Goal: Use online tool/utility: Utilize a website feature to perform a specific function

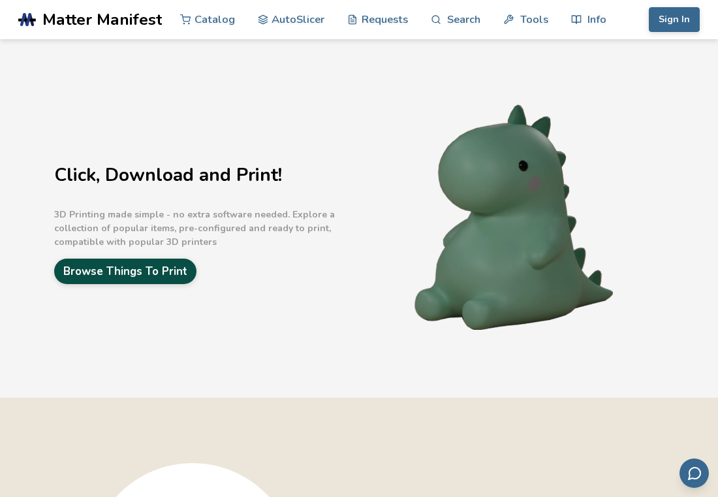
click at [108, 278] on link "Browse Things To Print" at bounding box center [125, 270] width 142 height 25
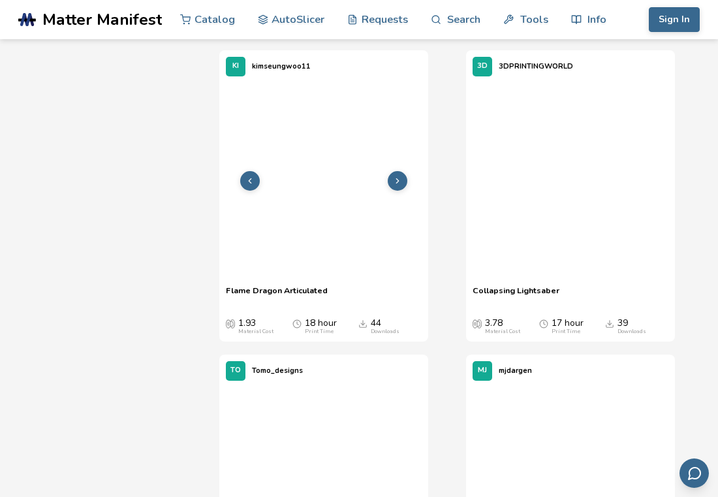
scroll to position [1693, 0]
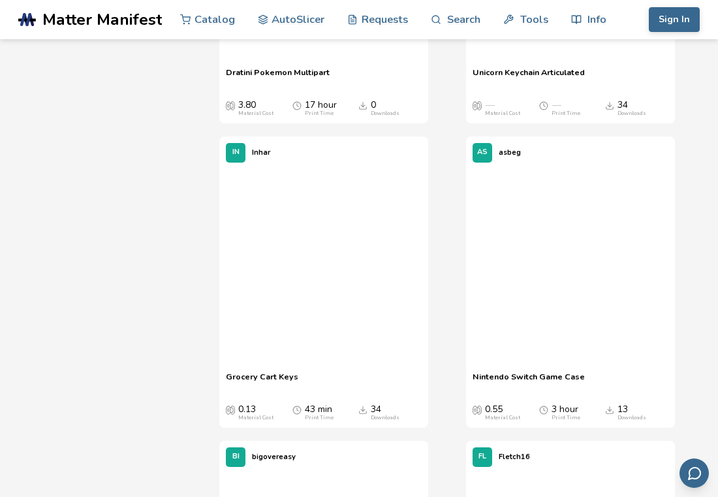
scroll to position [5588, 0]
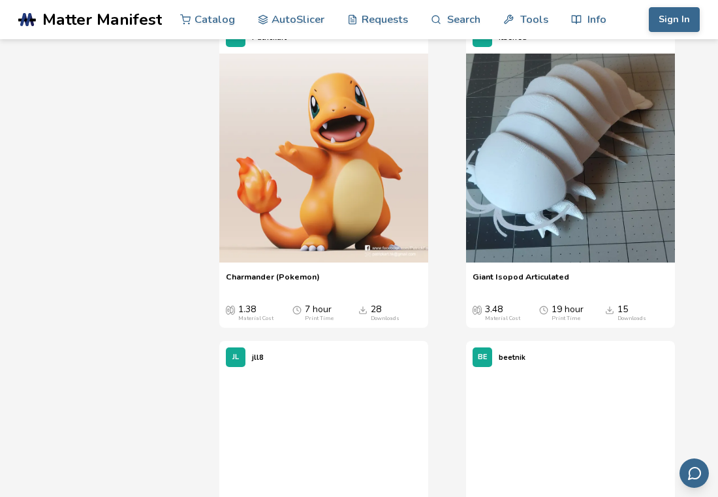
scroll to position [7875, 0]
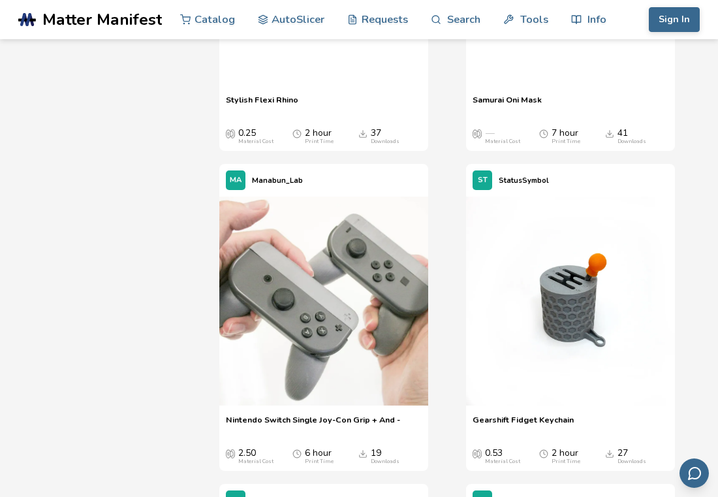
scroll to position [10715, 0]
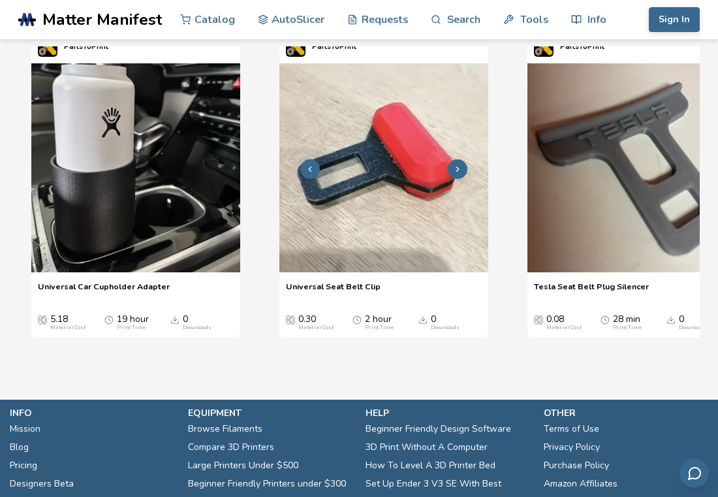
scroll to position [1555, 0]
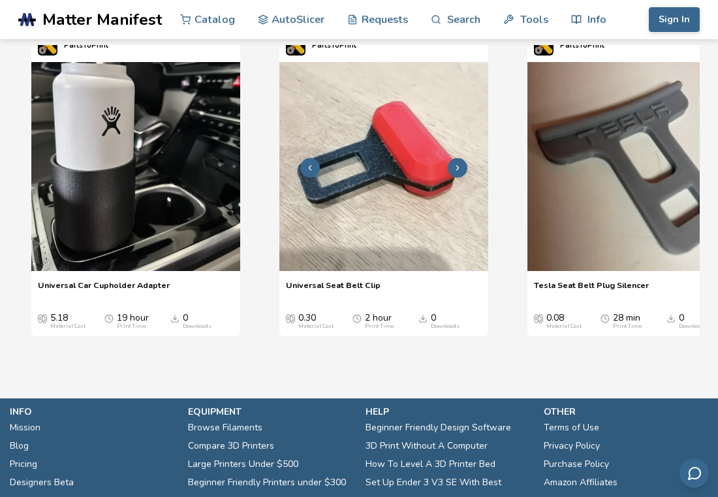
click at [384, 208] on img "2 / 4" at bounding box center [383, 166] width 209 height 209
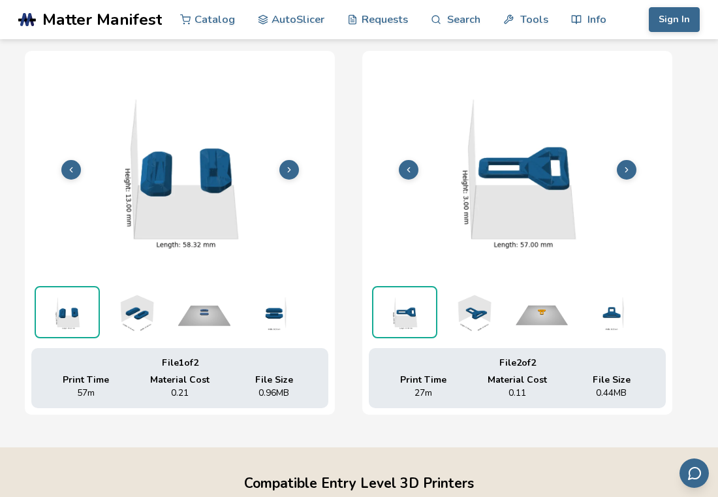
scroll to position [456, 0]
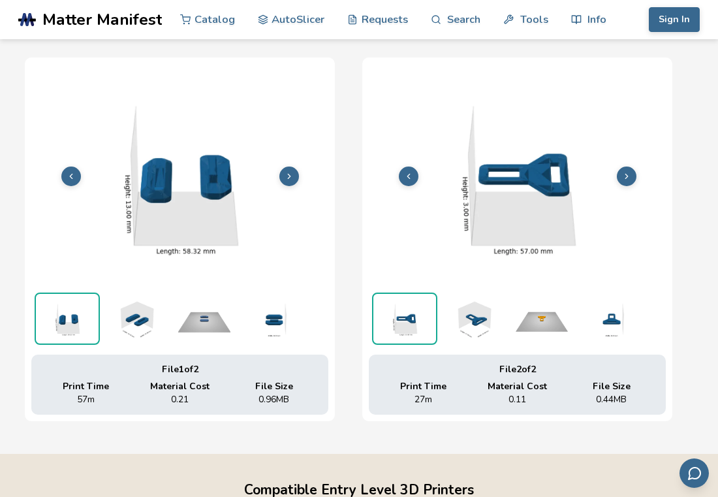
click at [543, 209] on img at bounding box center [517, 175] width 297 height 222
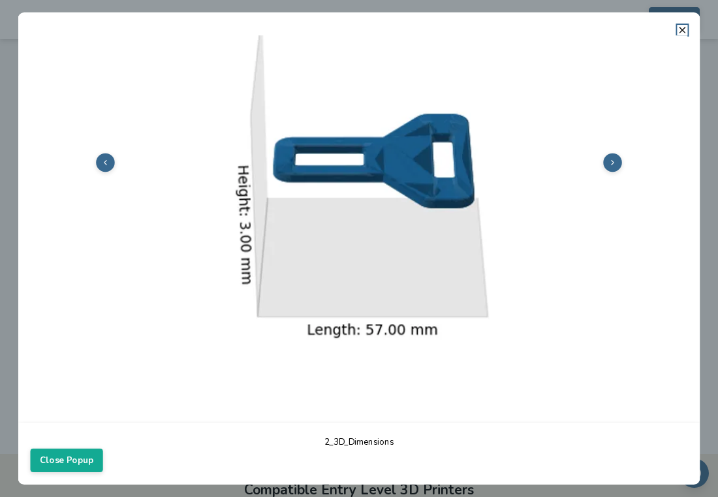
scroll to position [139, 0]
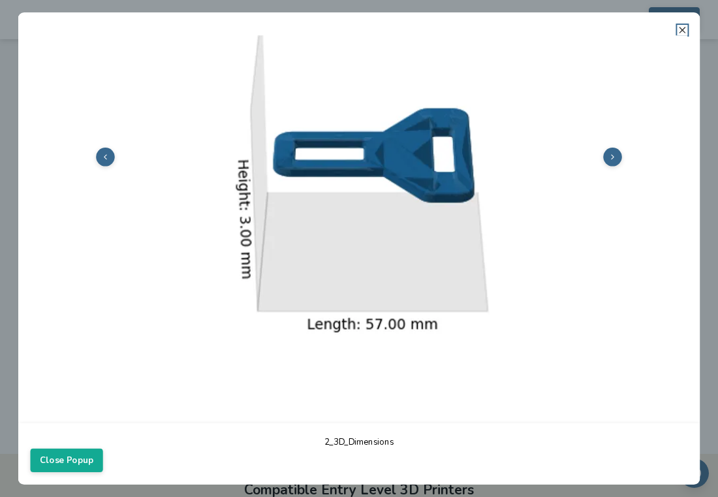
click at [677, 31] on icon at bounding box center [682, 30] width 10 height 10
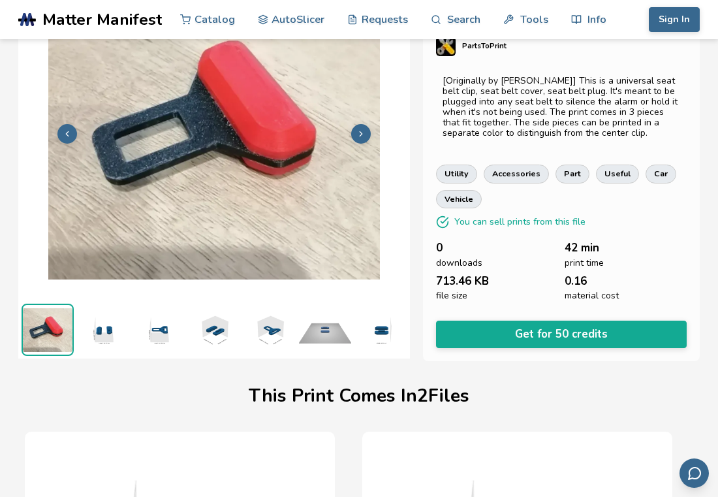
scroll to position [0, 0]
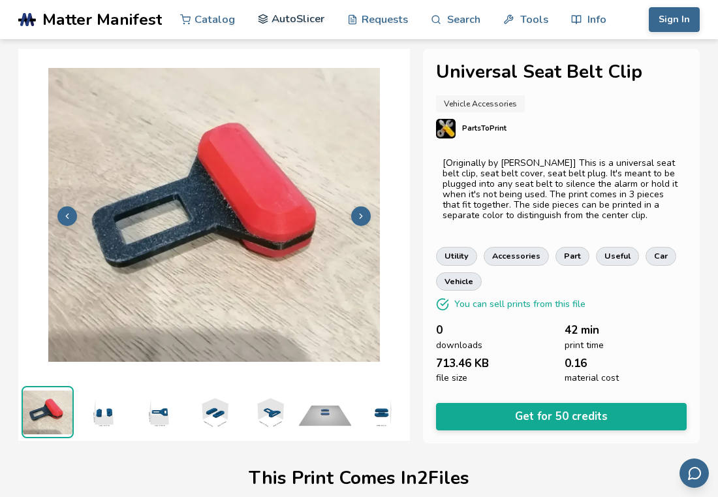
click at [258, 14] on icon at bounding box center [263, 19] width 11 height 11
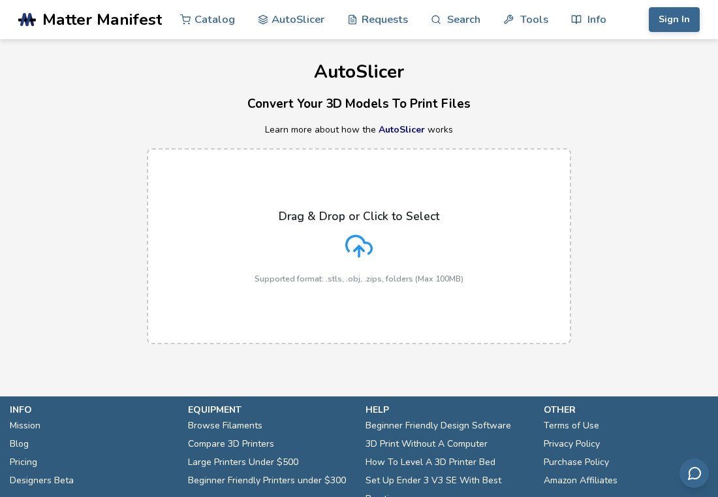
click at [359, 234] on icon at bounding box center [358, 245] width 27 height 27
click at [0, 0] on input "Drag & Drop or Click to Select Supported format: .stls, .obj, .zips, folders (M…" at bounding box center [0, 0] width 0 height 0
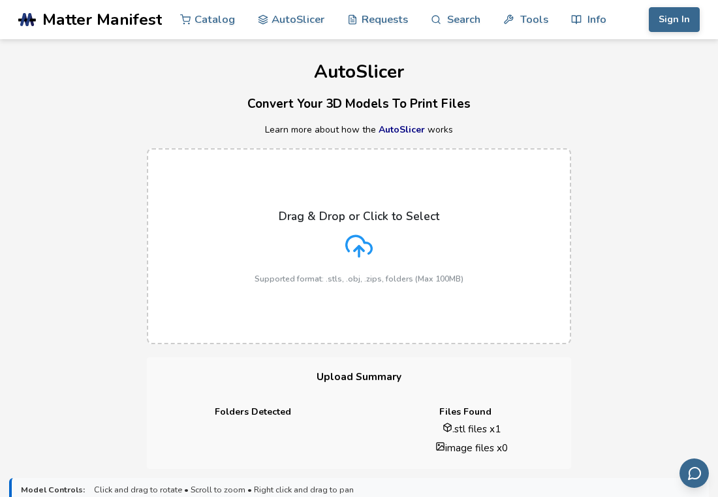
click at [350, 228] on div "Drag & Drop or Click to Select Supported format: .stls, .obj, .zips, folders (M…" at bounding box center [358, 246] width 209 height 74
click at [0, 0] on input "Drag & Drop or Click to Select Supported format: .stls, .obj, .zips, folders (M…" at bounding box center [0, 0] width 0 height 0
click at [343, 101] on h3 "Convert Your 3D Models To Print Files" at bounding box center [359, 104] width 718 height 20
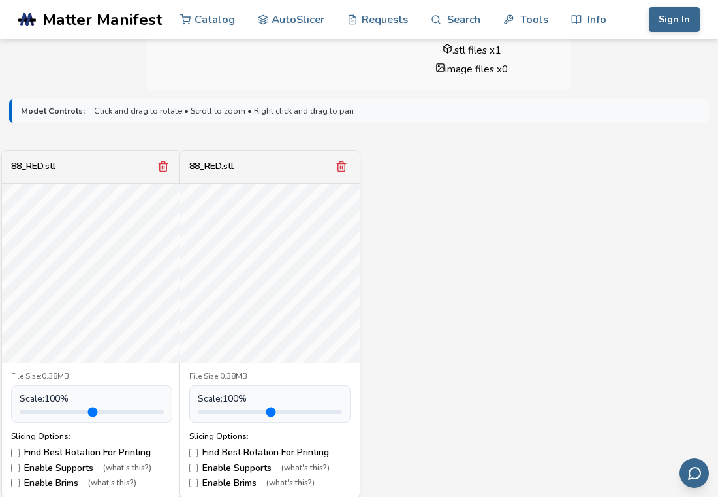
scroll to position [388, 0]
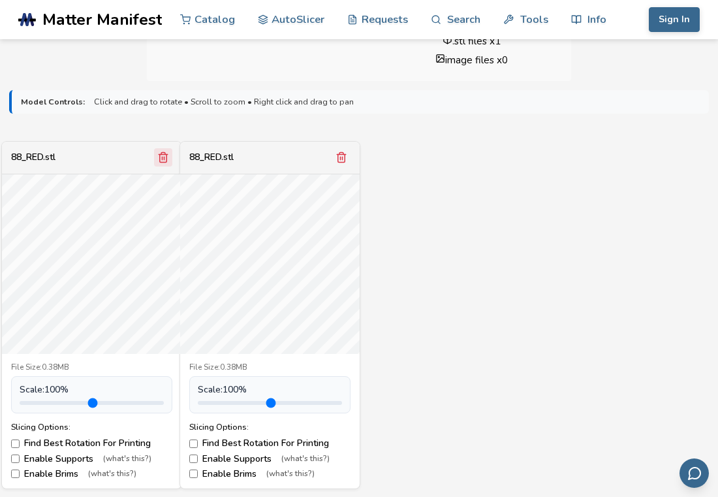
click at [164, 156] on icon "Remove model" at bounding box center [163, 157] width 12 height 12
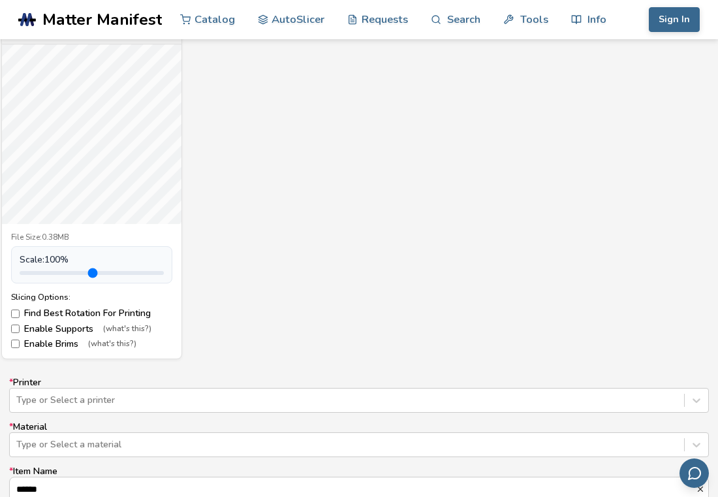
scroll to position [517, 0]
drag, startPoint x: 49, startPoint y: 277, endPoint x: 40, endPoint y: 277, distance: 8.5
type input "***"
click at [40, 275] on input "range" at bounding box center [92, 273] width 144 height 4
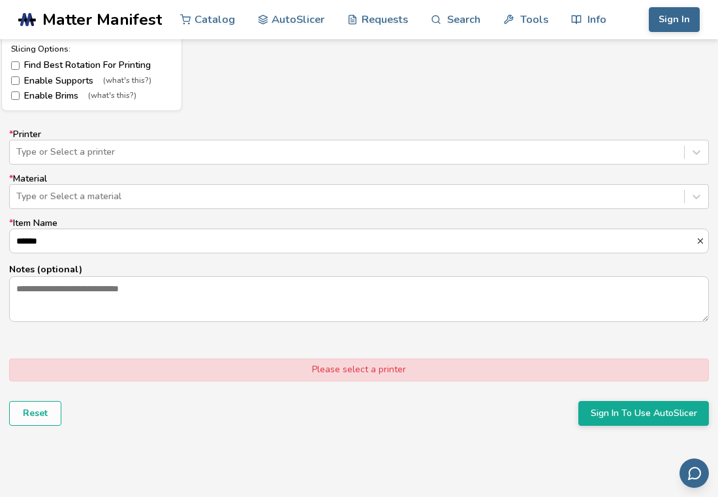
scroll to position [767, 0]
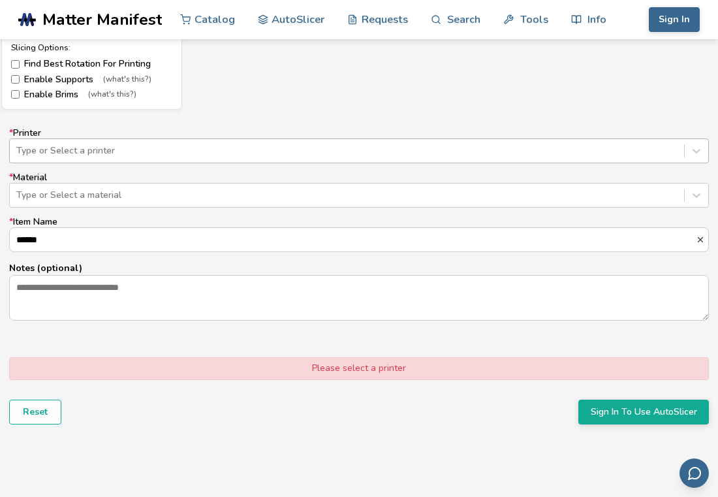
click at [168, 149] on div at bounding box center [346, 150] width 661 height 13
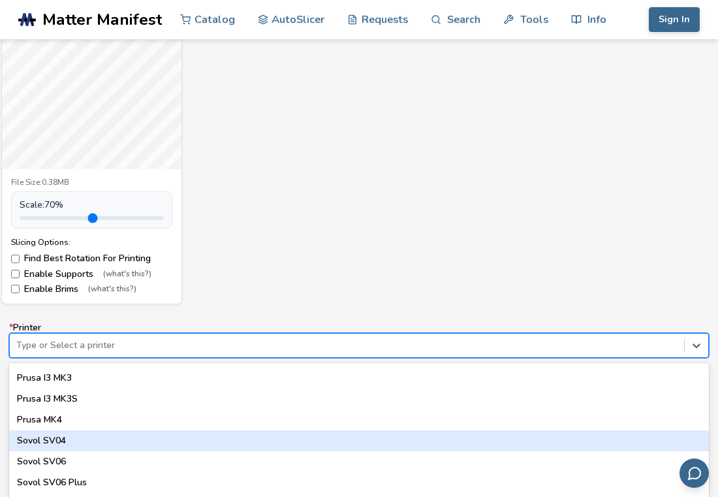
scroll to position [572, 0]
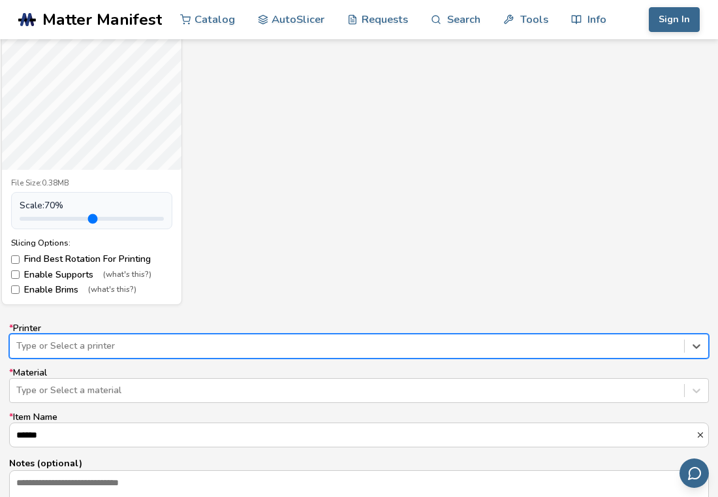
click at [100, 337] on div "Type or Select a printer" at bounding box center [347, 346] width 674 height 18
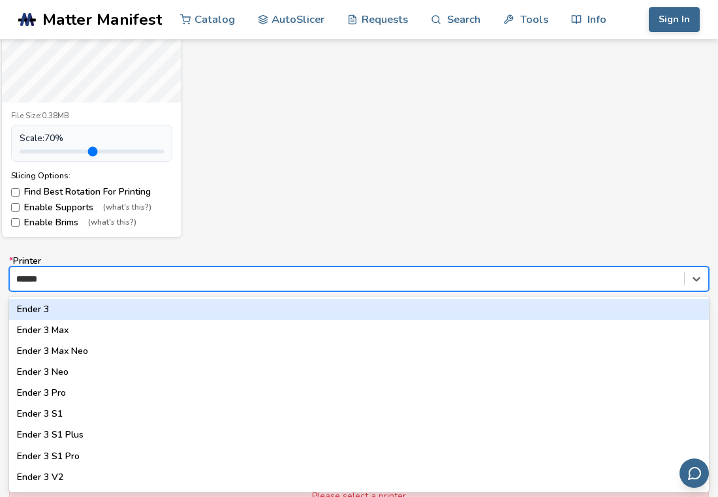
type input "*******"
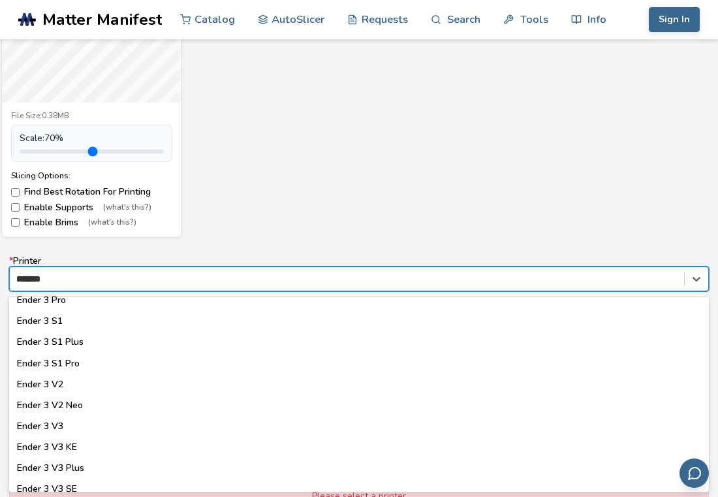
scroll to position [102, 0]
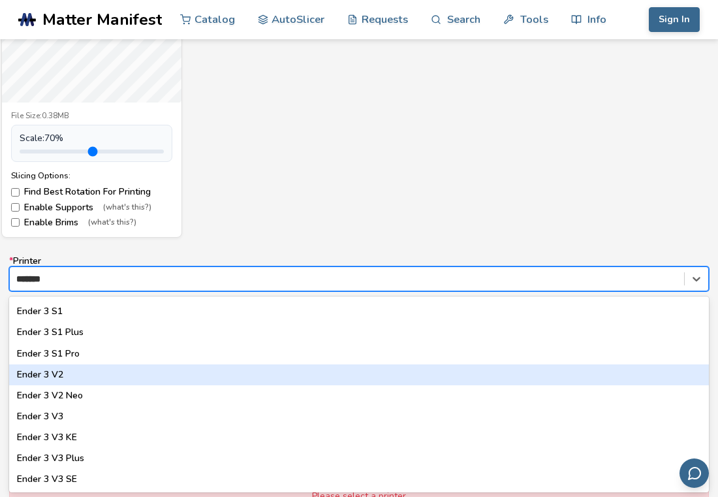
click at [39, 371] on div "Ender 3 V2" at bounding box center [358, 374] width 699 height 21
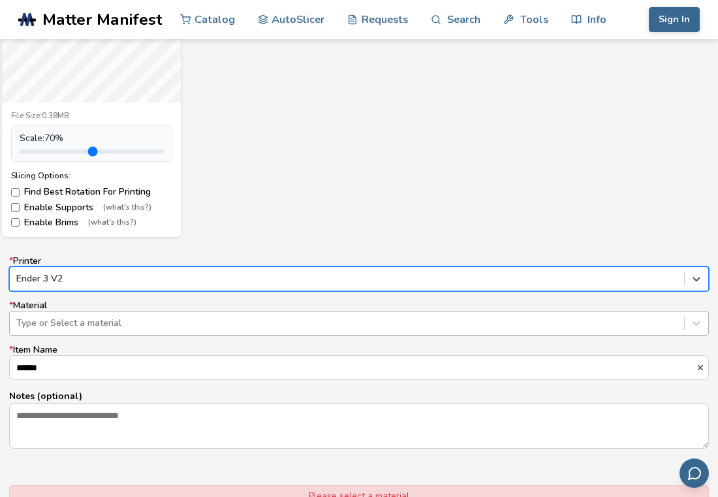
click at [76, 324] on div at bounding box center [346, 322] width 661 height 13
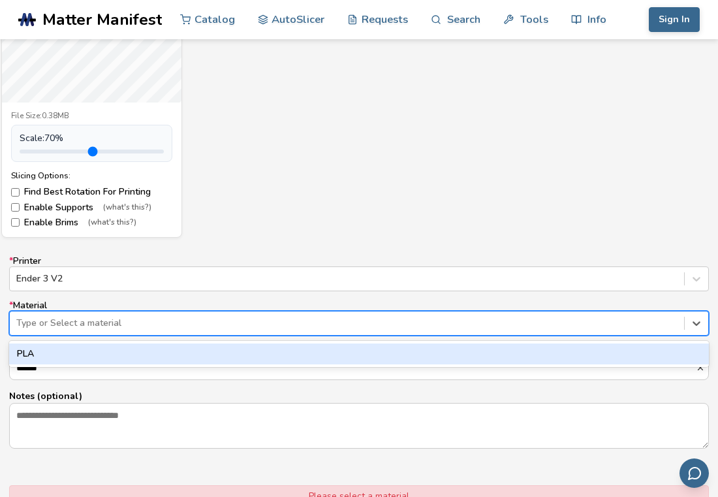
click at [48, 353] on div "PLA" at bounding box center [358, 353] width 699 height 21
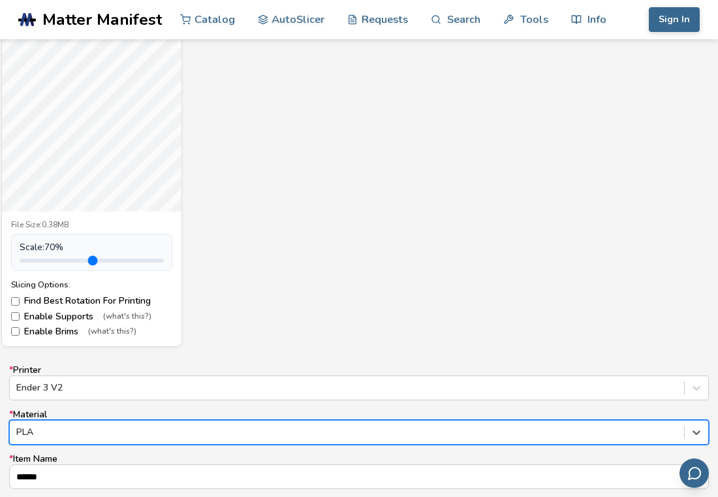
scroll to position [529, 0]
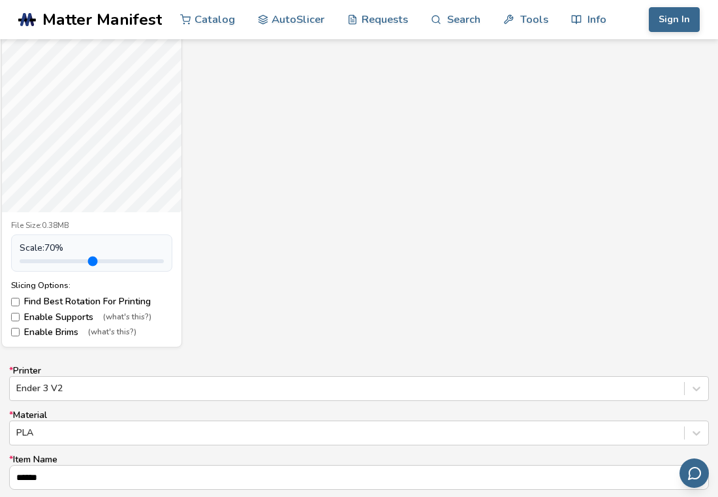
type input "***"
click at [39, 259] on input "range" at bounding box center [92, 261] width 144 height 4
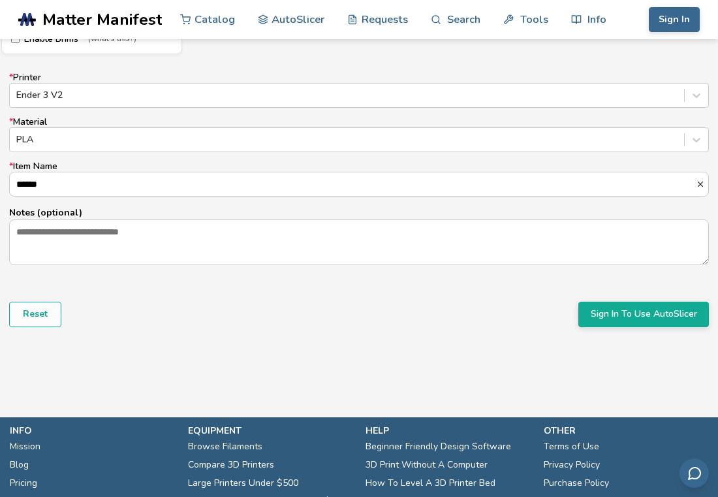
scroll to position [824, 0]
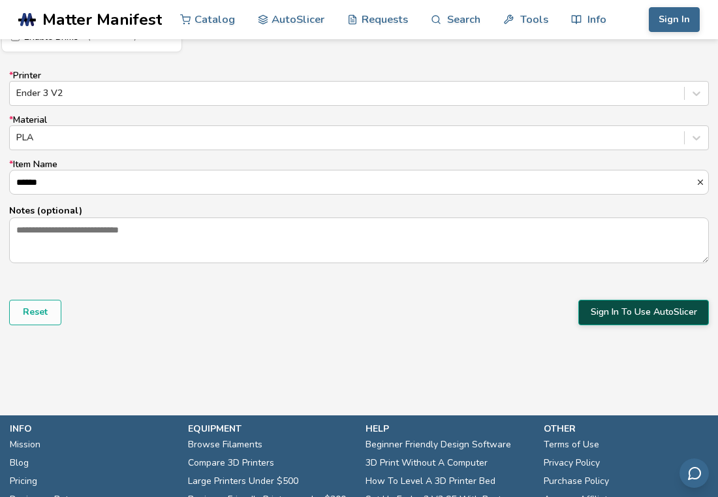
click at [608, 316] on button "Sign In To Use AutoSlicer" at bounding box center [643, 311] width 130 height 25
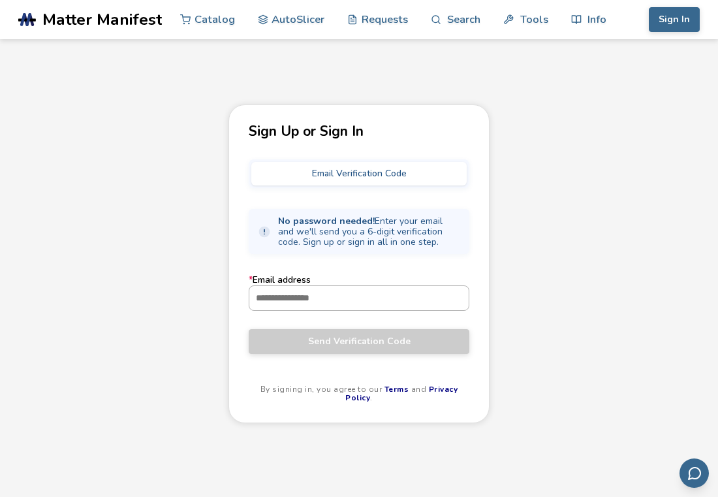
click at [340, 300] on input "* Email address" at bounding box center [358, 297] width 219 height 23
type input "**********"
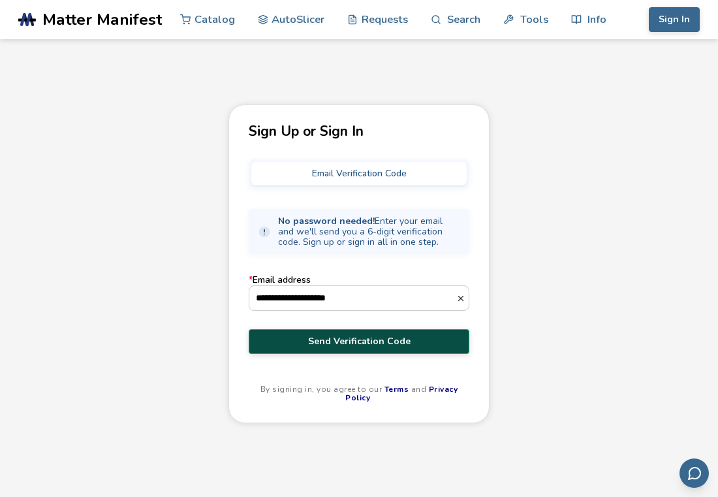
click at [333, 337] on span "Send Verification Code" at bounding box center [358, 341] width 201 height 10
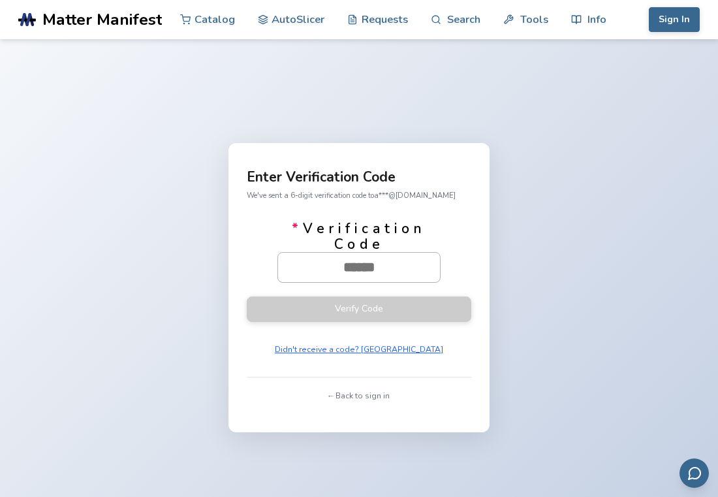
click at [347, 276] on input "* Verification Code" at bounding box center [359, 266] width 162 height 29
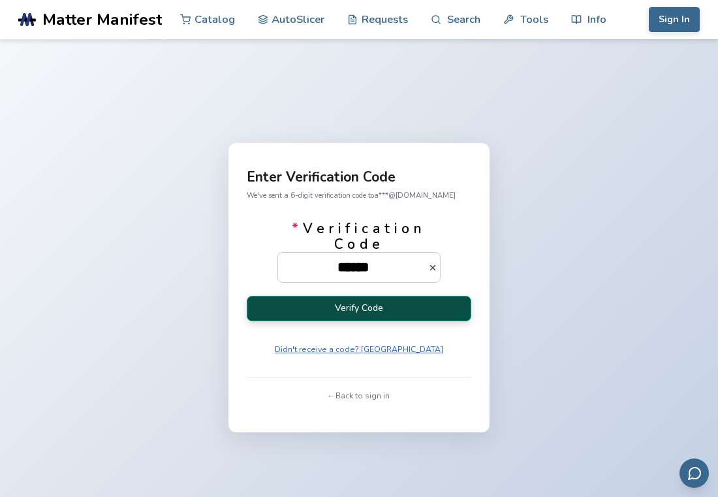
type input "******"
click at [299, 316] on button "Verify Code" at bounding box center [359, 308] width 224 height 25
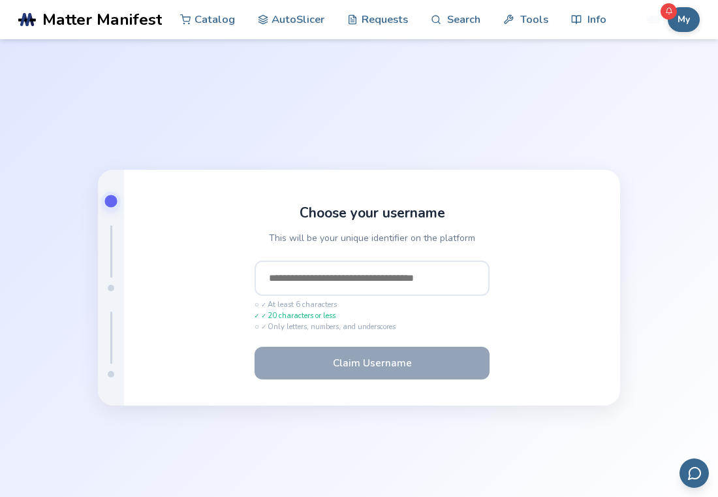
click at [276, 292] on input "text" at bounding box center [371, 277] width 235 height 35
click at [285, 279] on input "text" at bounding box center [371, 277] width 235 height 35
type input "*"
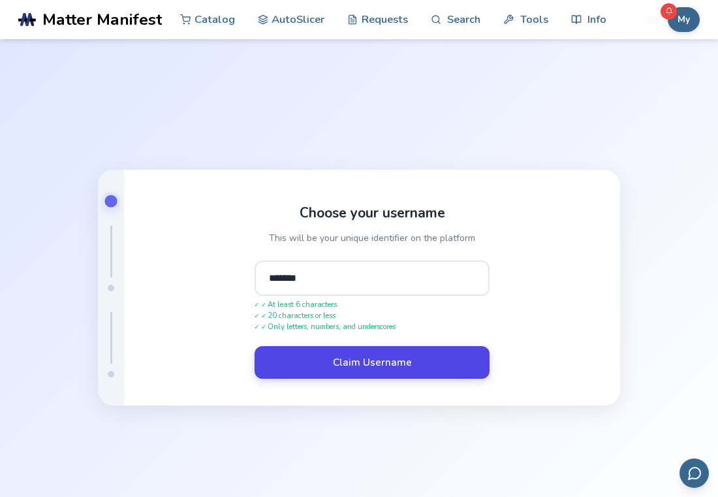
type input "*******"
click at [376, 358] on button "Claim Username" at bounding box center [371, 362] width 235 height 33
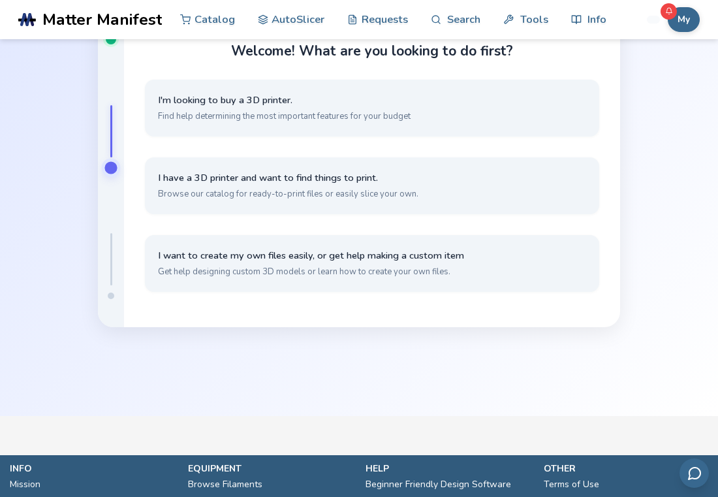
scroll to position [117, 0]
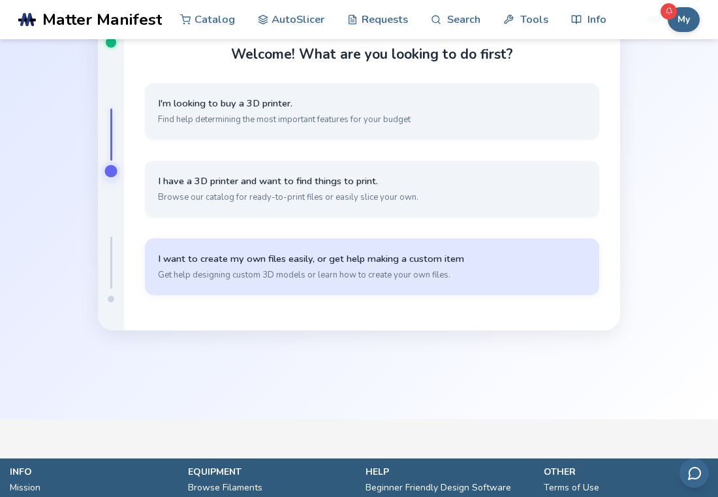
click at [262, 260] on span "I want to create my own files easily, or get help making a custom item" at bounding box center [372, 258] width 428 height 12
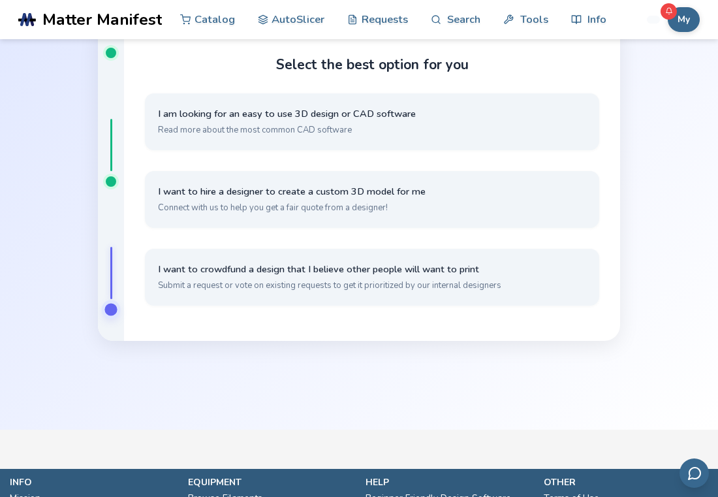
scroll to position [275, 0]
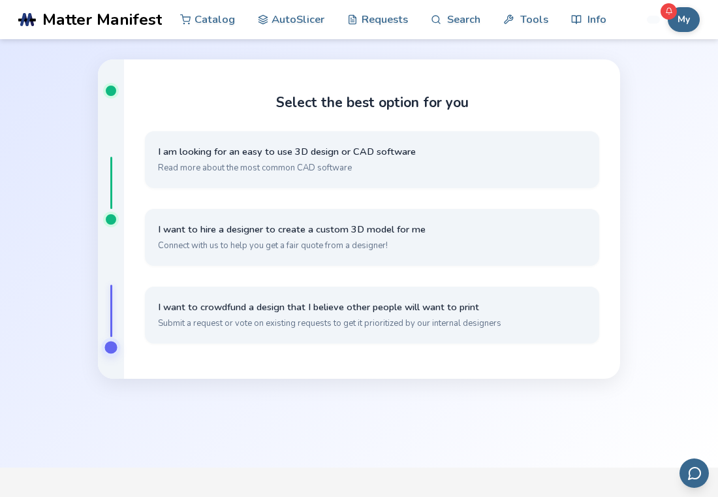
scroll to position [77, 0]
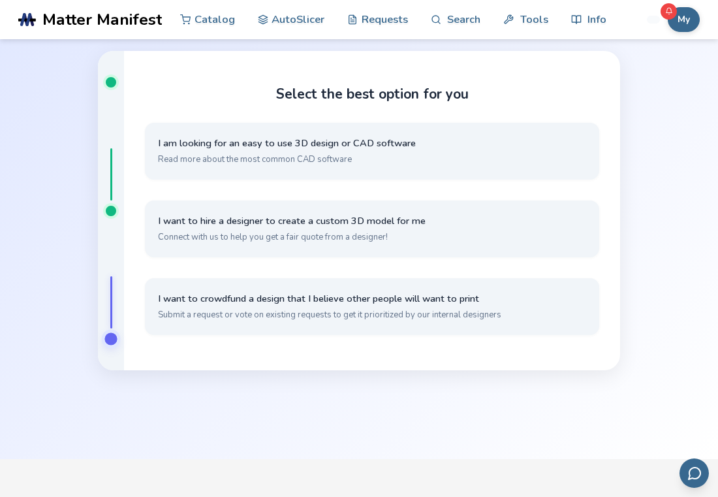
drag, startPoint x: 112, startPoint y: 212, endPoint x: 112, endPoint y: 229, distance: 17.0
click at [112, 229] on div at bounding box center [111, 211] width 26 height 320
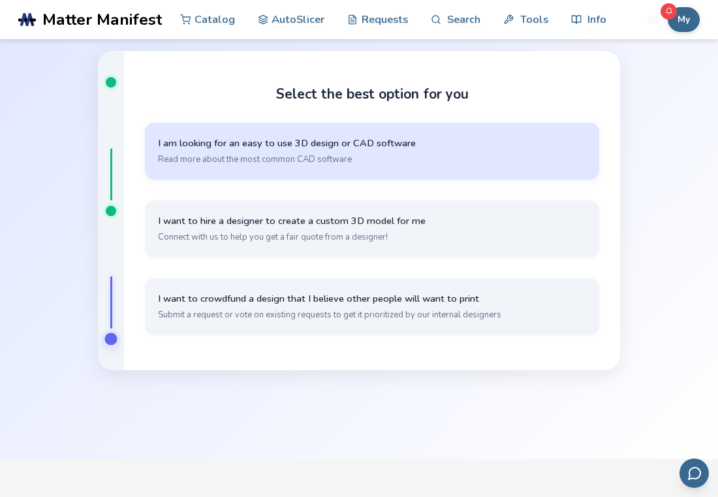
click at [259, 168] on button "I am looking for an easy to use 3D design or CAD software Read more about the m…" at bounding box center [372, 151] width 454 height 57
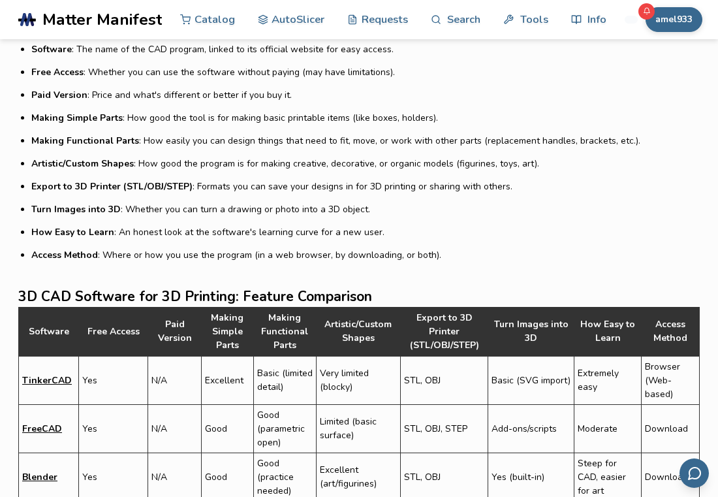
click at [399, 192] on li "Export to 3D Printer (STL/OBJ/STEP) : Formats you can save your designs in for …" at bounding box center [365, 186] width 668 height 14
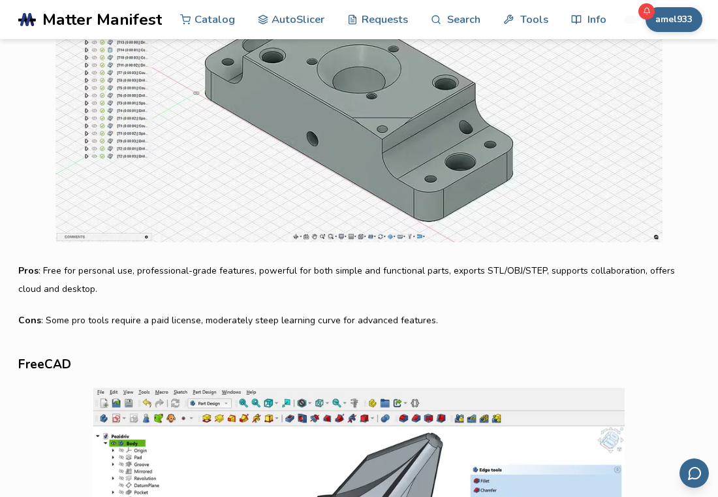
scroll to position [1927, 0]
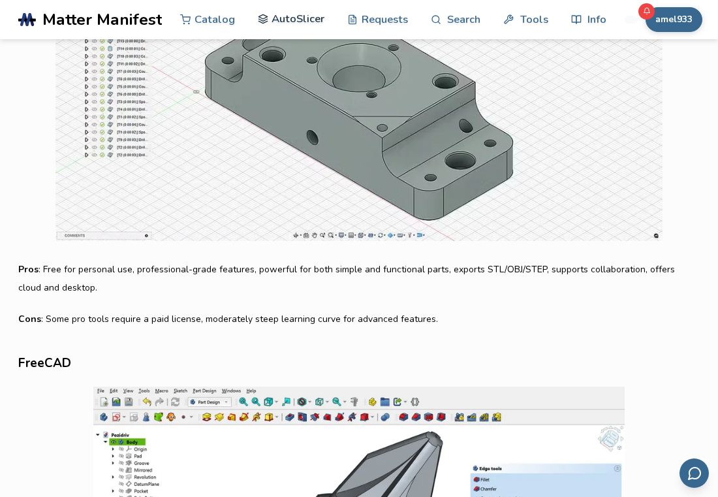
click at [290, 16] on link "AutoSlicer" at bounding box center [291, 18] width 67 height 39
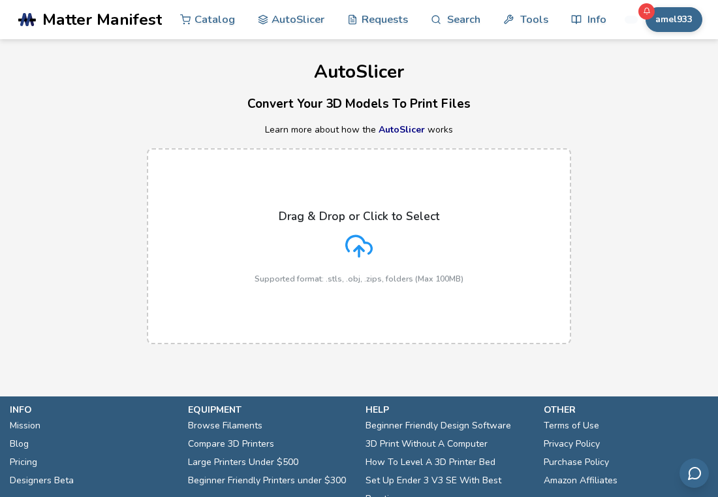
click at [301, 185] on label "Drag & Drop or Click to Select Supported format: .stls, .obj, .zips, folders (M…" at bounding box center [359, 246] width 424 height 196
click at [0, 0] on input "Drag & Drop or Click to Select Supported format: .stls, .obj, .zips, folders (M…" at bounding box center [0, 0] width 0 height 0
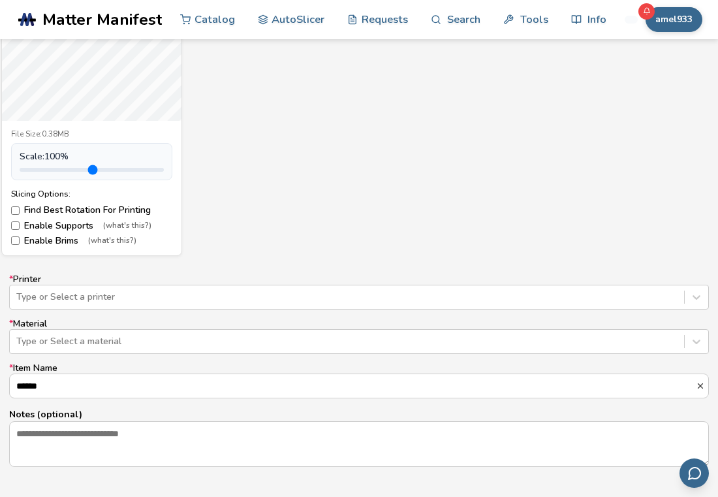
scroll to position [619, 0]
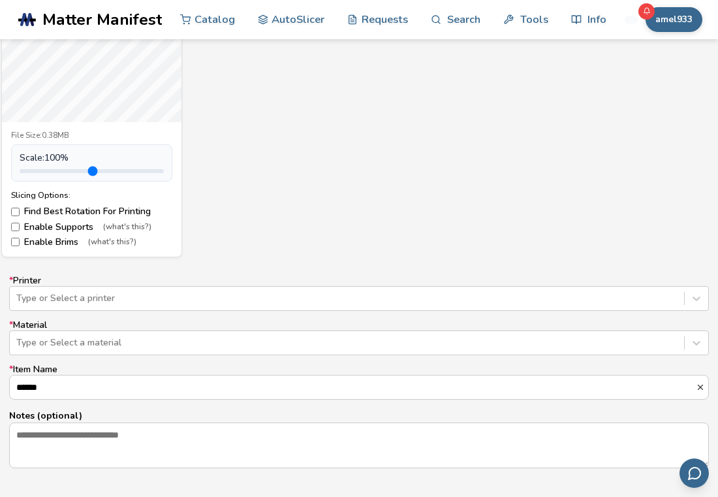
click at [12, 232] on label "Enable Supports (what's this?)" at bounding box center [91, 227] width 161 height 10
click at [80, 292] on div "* Printer Type or Select a printer * Material Type or Select a material * Item …" at bounding box center [358, 371] width 699 height 193
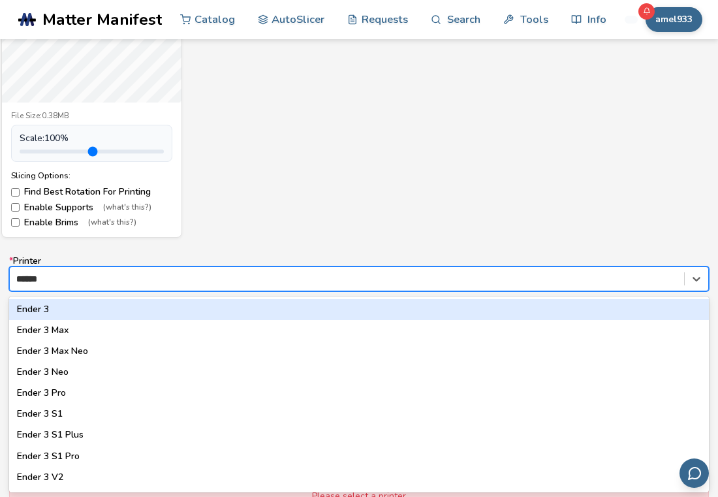
type input "*******"
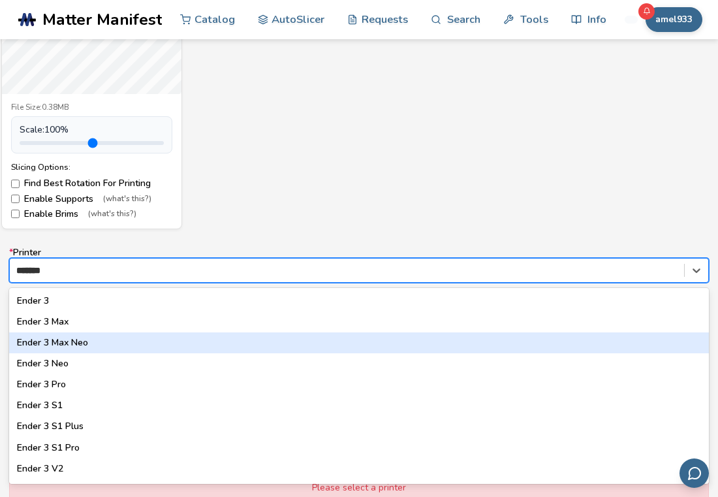
scroll to position [102, 0]
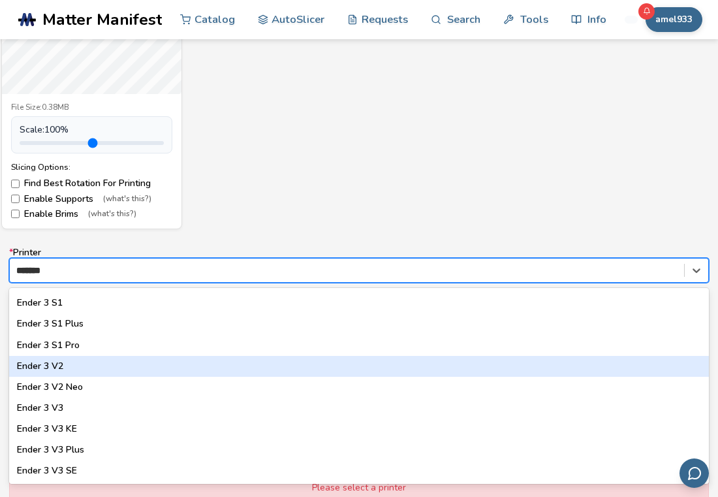
click at [46, 369] on div "Ender 3 V2" at bounding box center [358, 366] width 699 height 21
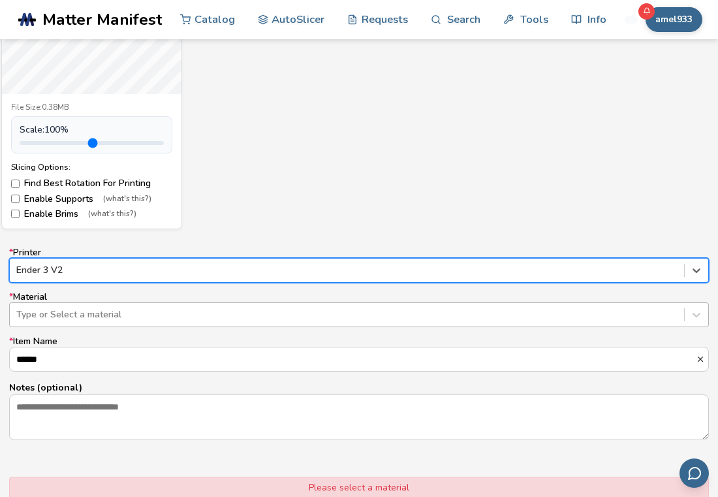
click at [76, 309] on div at bounding box center [346, 314] width 661 height 13
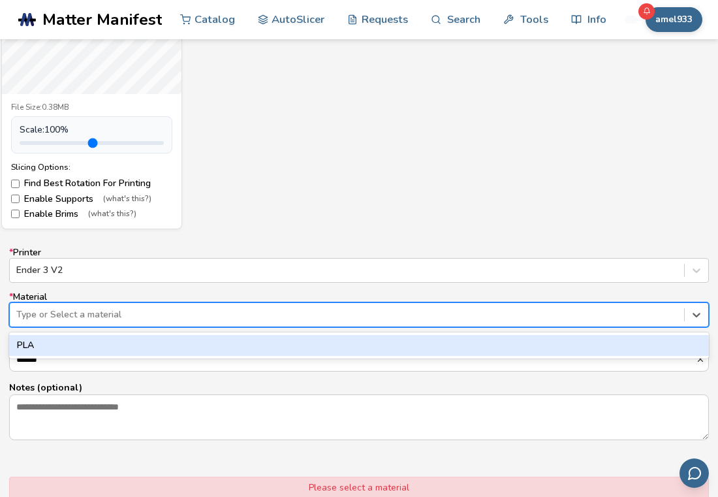
click at [54, 348] on div "PLA" at bounding box center [358, 345] width 699 height 21
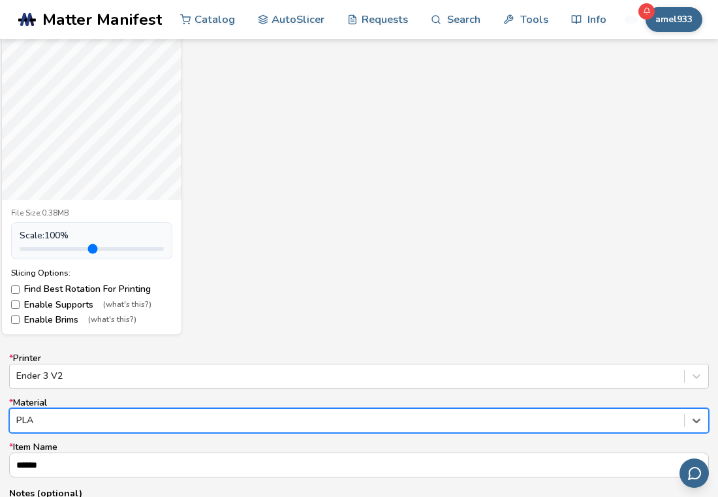
scroll to position [540, 0]
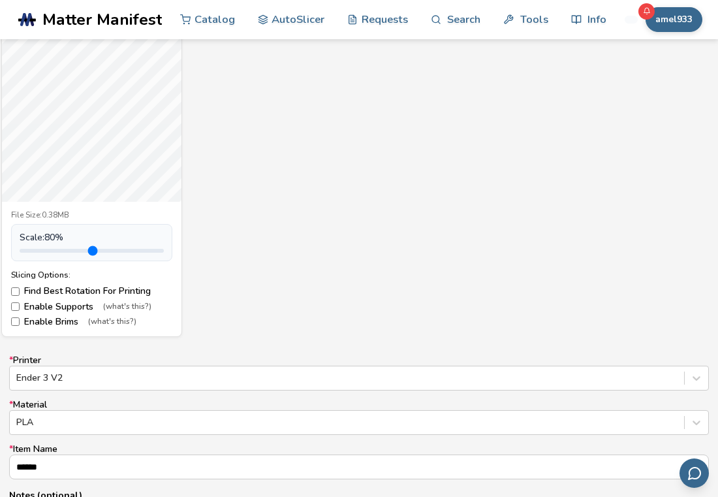
type input "***"
click at [44, 249] on input "range" at bounding box center [92, 251] width 144 height 4
click at [249, 275] on div "88_RED.stl File Size: 0.38MB Scale: 80 % Slicing Options: Find Best Rotation Fo…" at bounding box center [358, 163] width 699 height 348
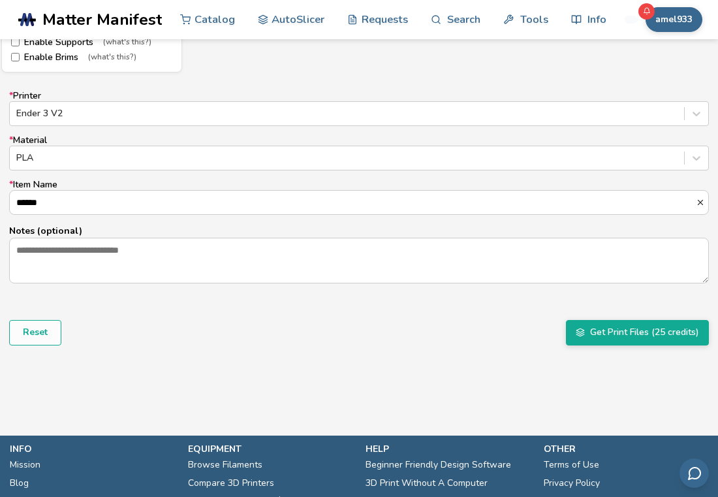
scroll to position [788, 0]
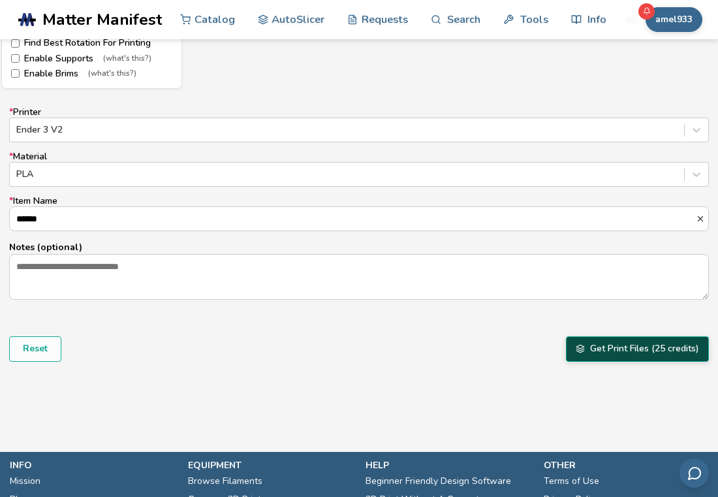
click at [592, 339] on button "Get Print Files (25 credits)" at bounding box center [637, 348] width 143 height 25
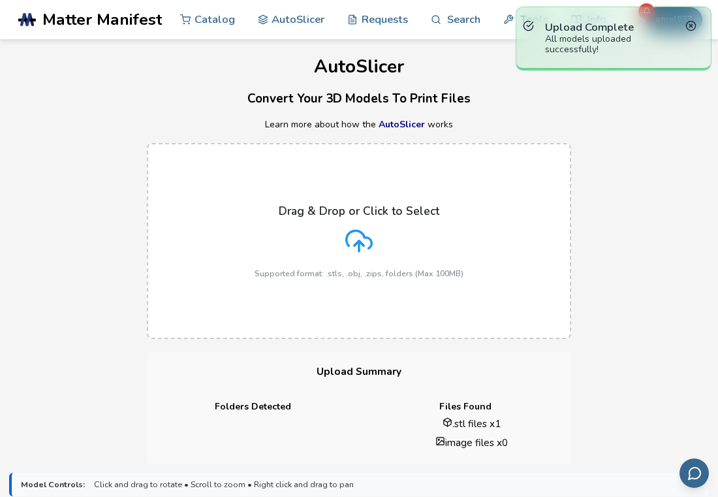
scroll to position [0, 0]
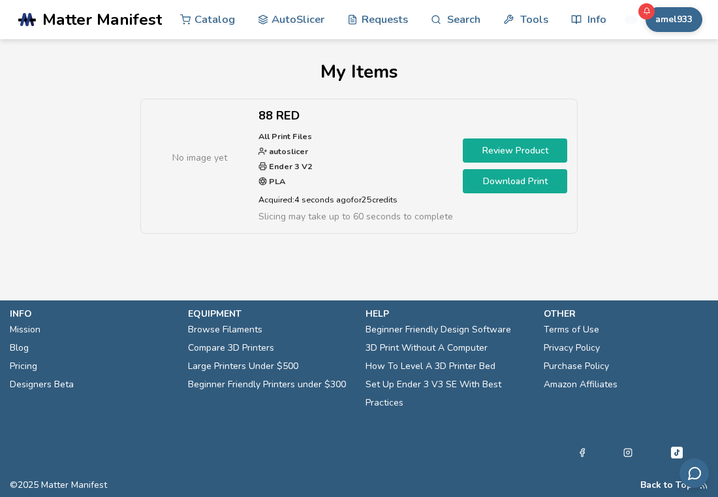
click at [519, 183] on link "Download Print" at bounding box center [515, 181] width 104 height 24
